Goal: Task Accomplishment & Management: Manage account settings

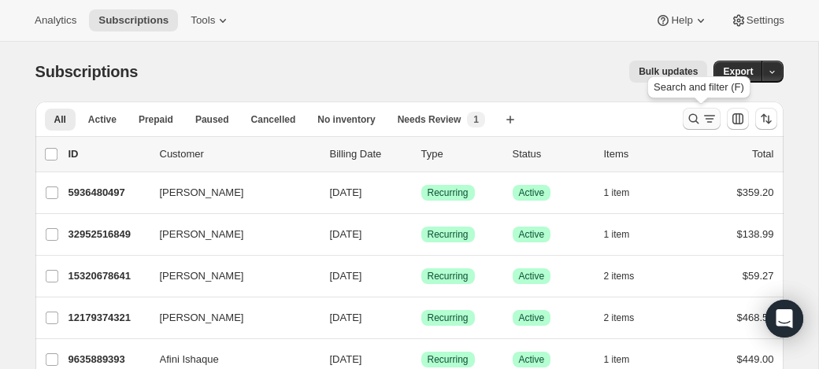
click at [689, 117] on icon "Search and filter results" at bounding box center [694, 119] width 16 height 16
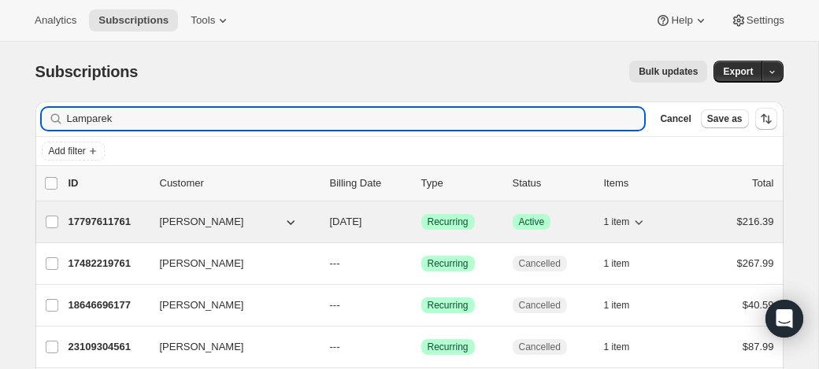
type input "Lamparek"
click at [108, 218] on p "17797611761" at bounding box center [107, 222] width 79 height 16
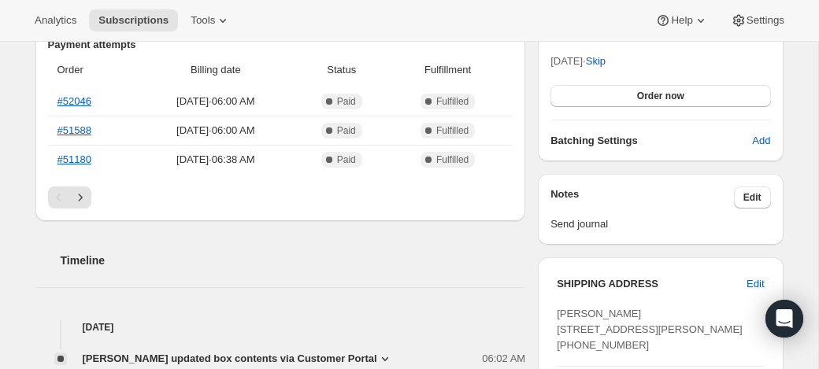
scroll to position [440, 0]
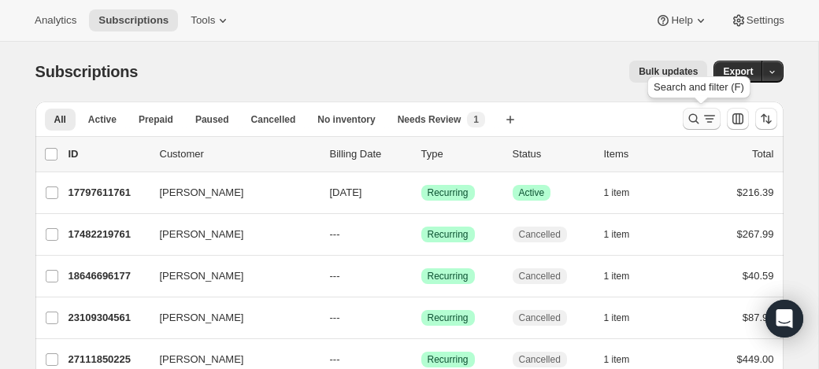
click at [694, 117] on icon "Search and filter results" at bounding box center [694, 119] width 16 height 16
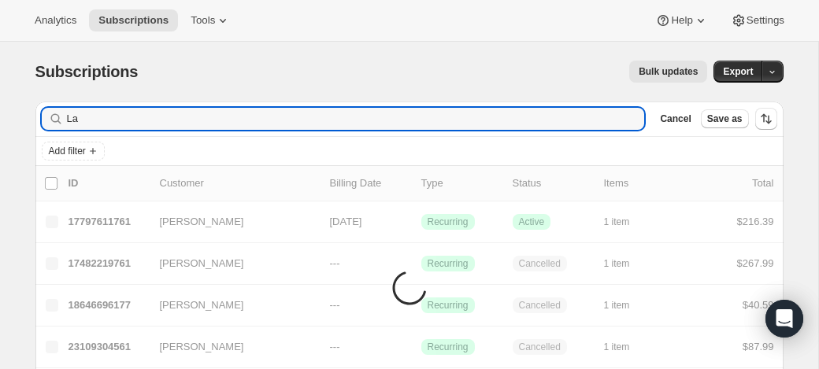
type input "L"
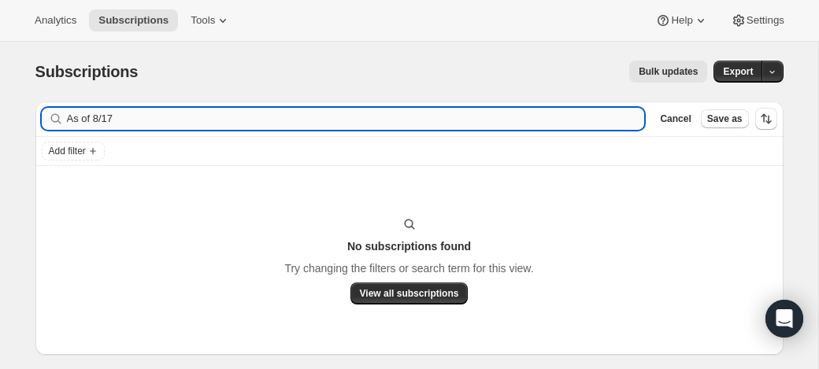
click at [164, 127] on div "Filter subscribers As of 8/17 Clear Cancel Save as" at bounding box center [409, 119] width 748 height 35
drag, startPoint x: 156, startPoint y: 120, endPoint x: 68, endPoint y: 115, distance: 88.3
click at [71, 114] on input "As of 8/17" at bounding box center [341, 119] width 549 height 22
type input "A"
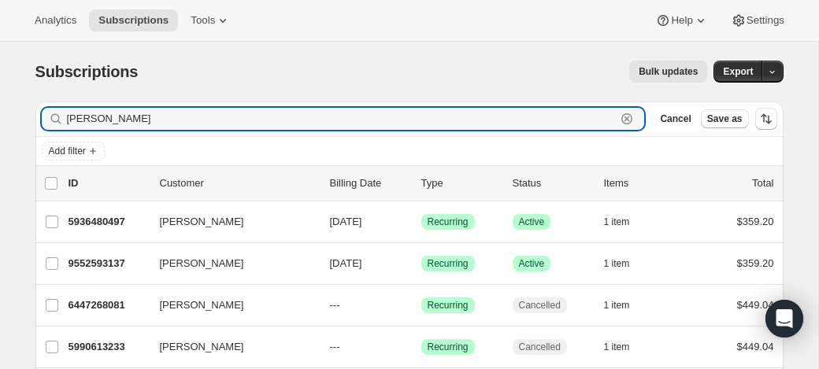
type input "[PERSON_NAME]"
